Goal: Feedback & Contribution: Submit feedback/report problem

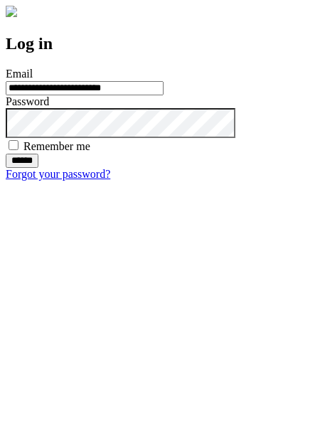
type input "**********"
click at [38, 168] on input "******" at bounding box center [22, 161] width 33 height 14
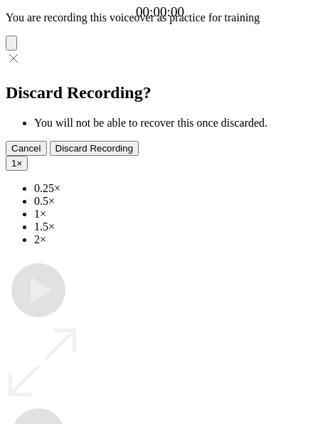
type input "**********"
